Goal: Task Accomplishment & Management: Complete application form

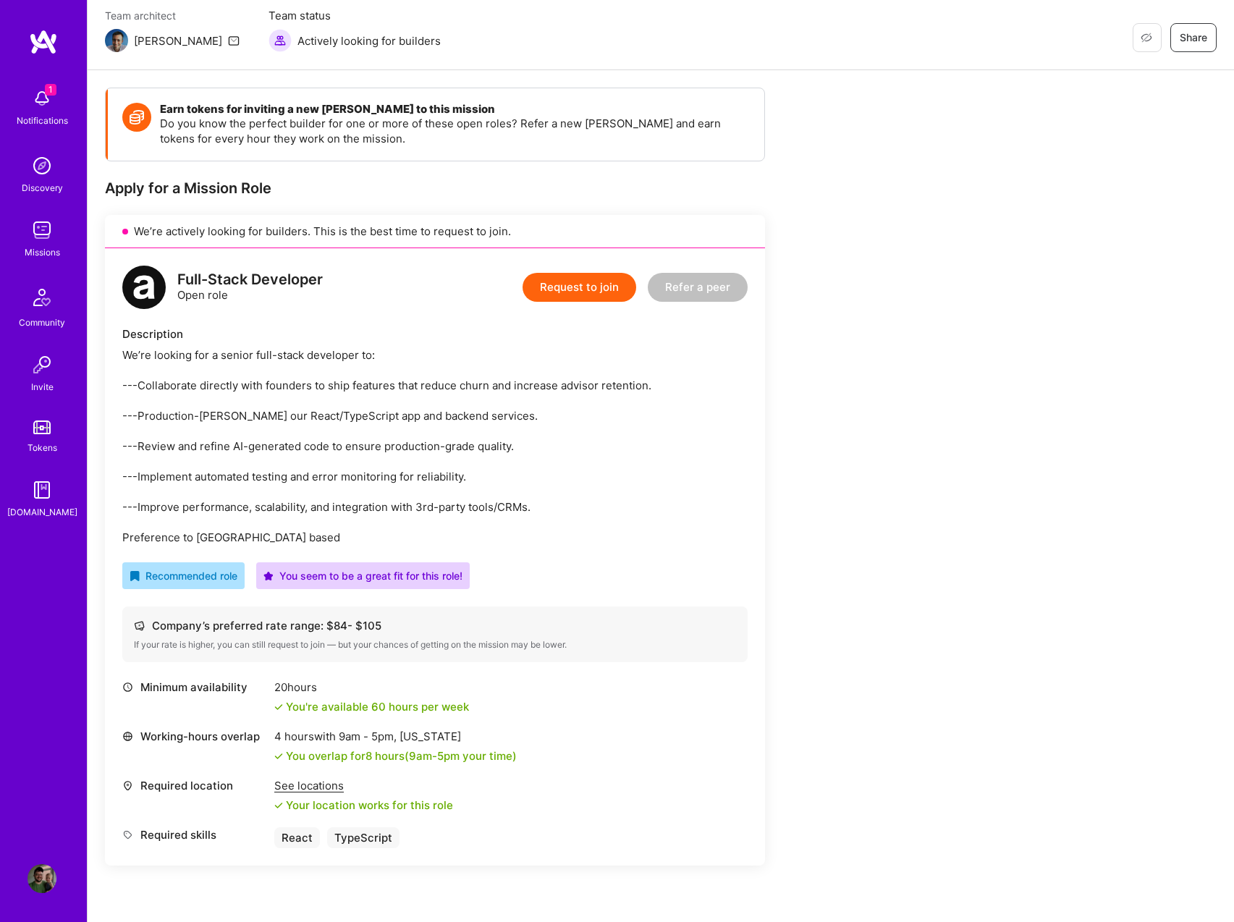
scroll to position [182, 0]
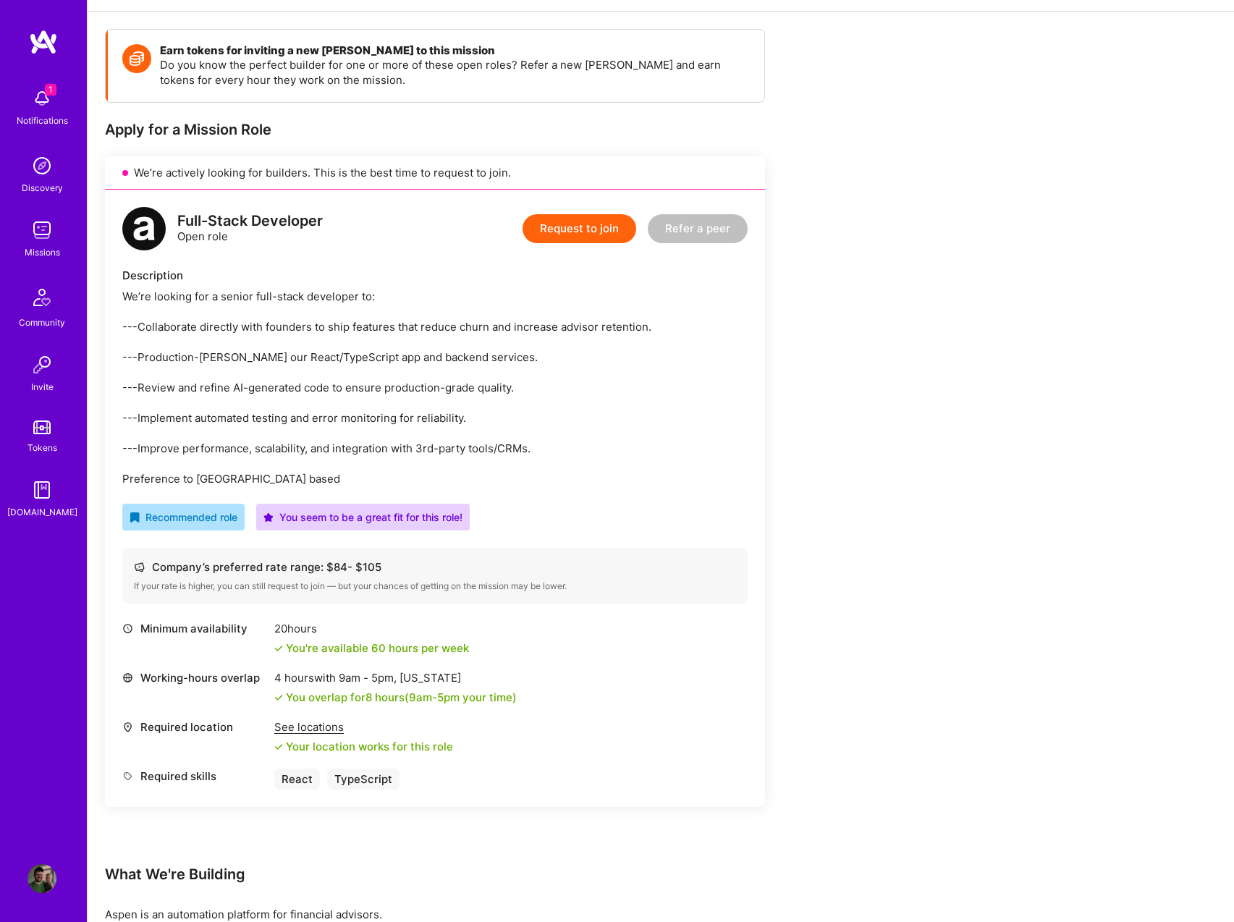
click at [586, 229] on button "Request to join" at bounding box center [580, 228] width 114 height 29
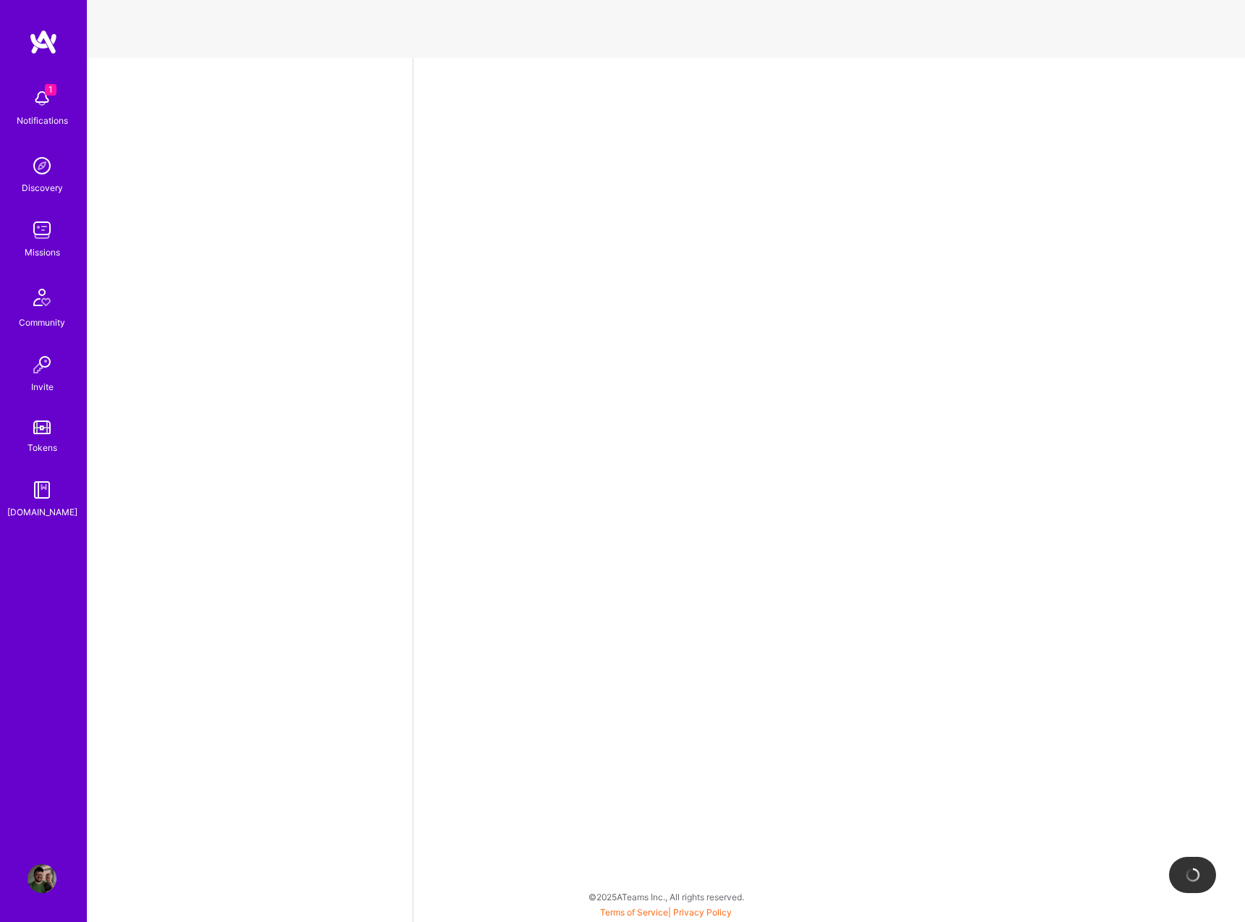
select select "US"
